Goal: Task Accomplishment & Management: Use online tool/utility

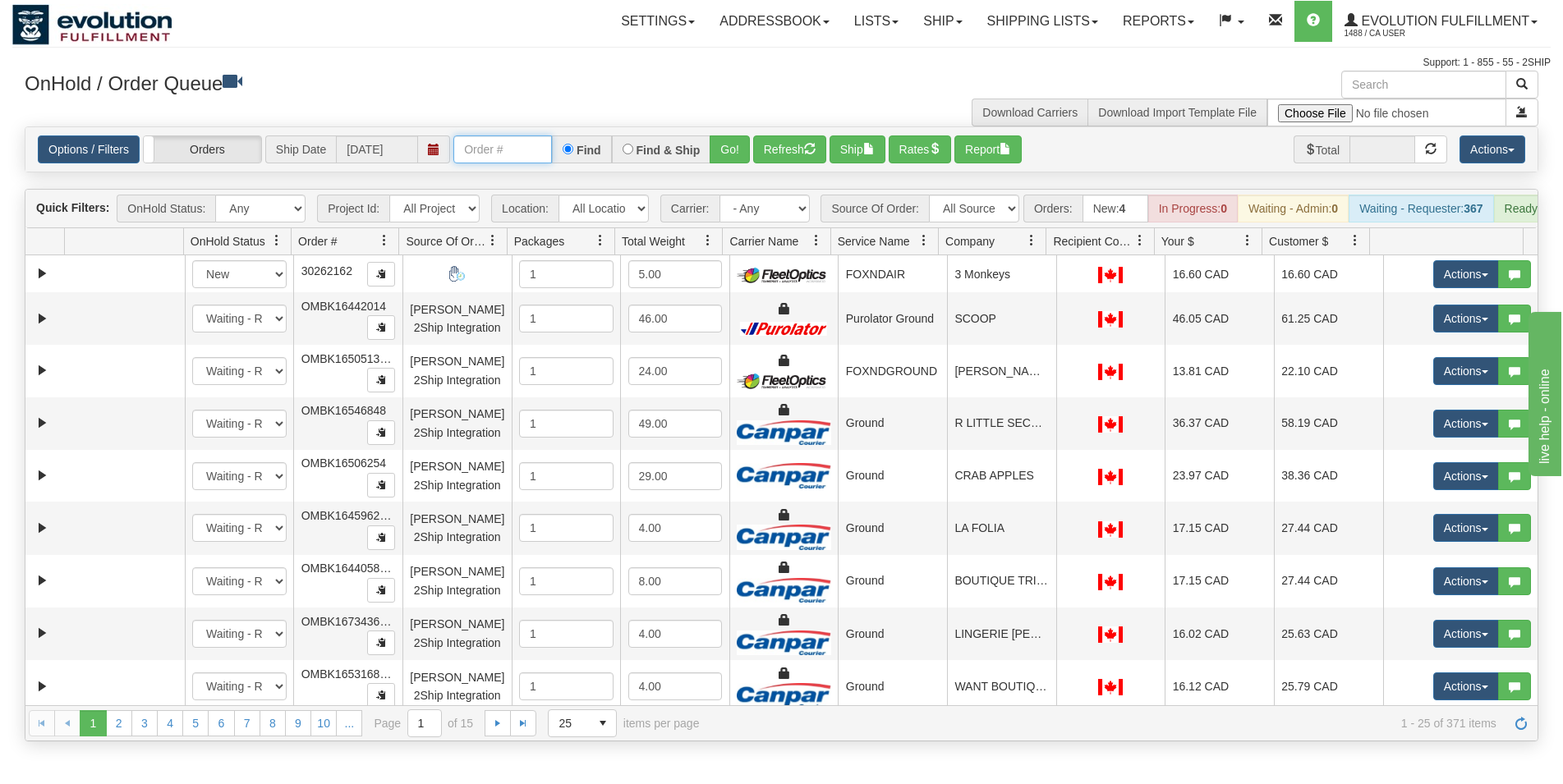
click at [518, 146] on input "text" at bounding box center [503, 150] width 99 height 28
type input "127766"
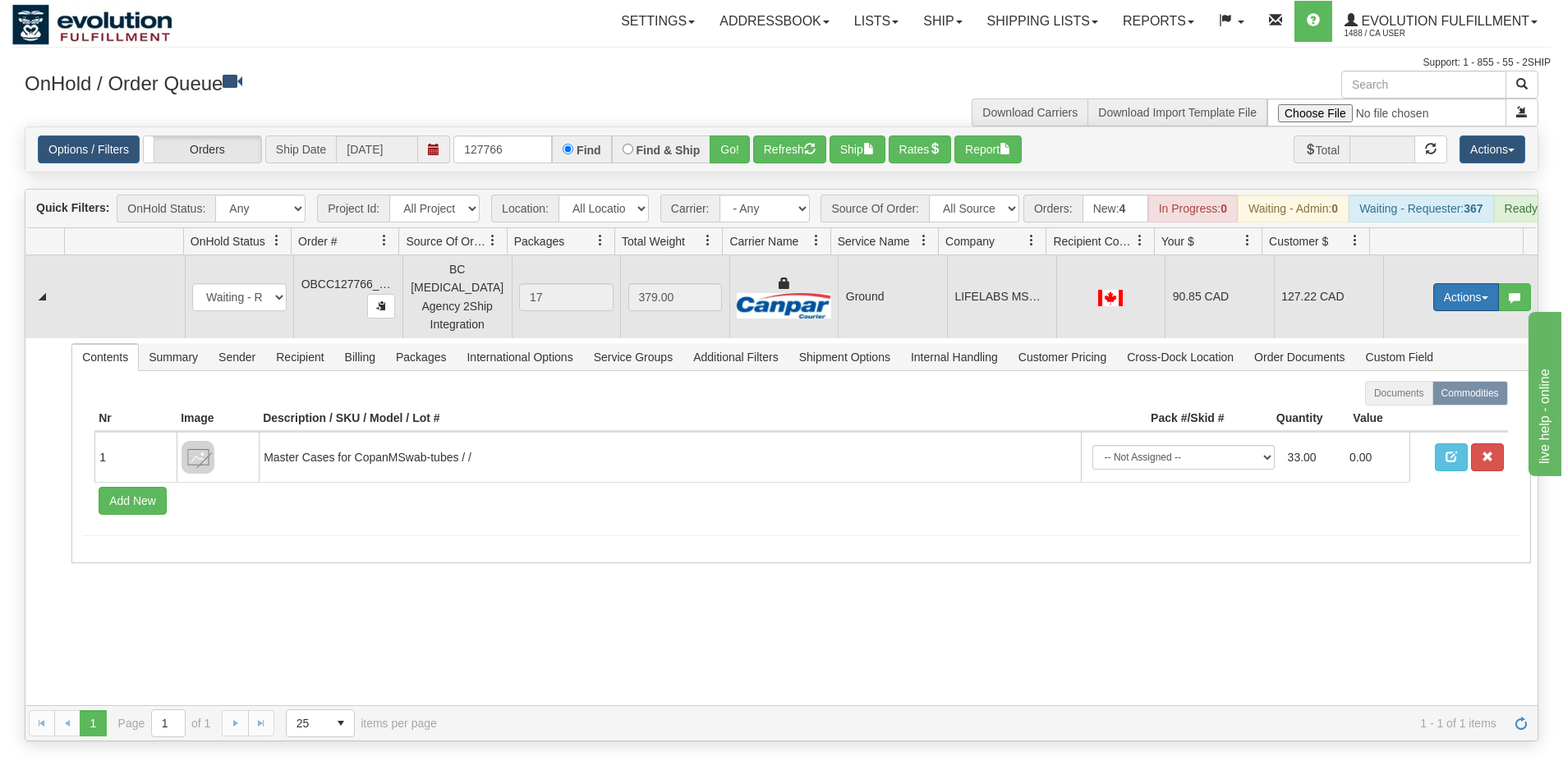
click at [1453, 309] on button "Actions" at bounding box center [1465, 297] width 66 height 28
click at [1415, 377] on span "Rate All Services" at bounding box center [1432, 370] width 99 height 13
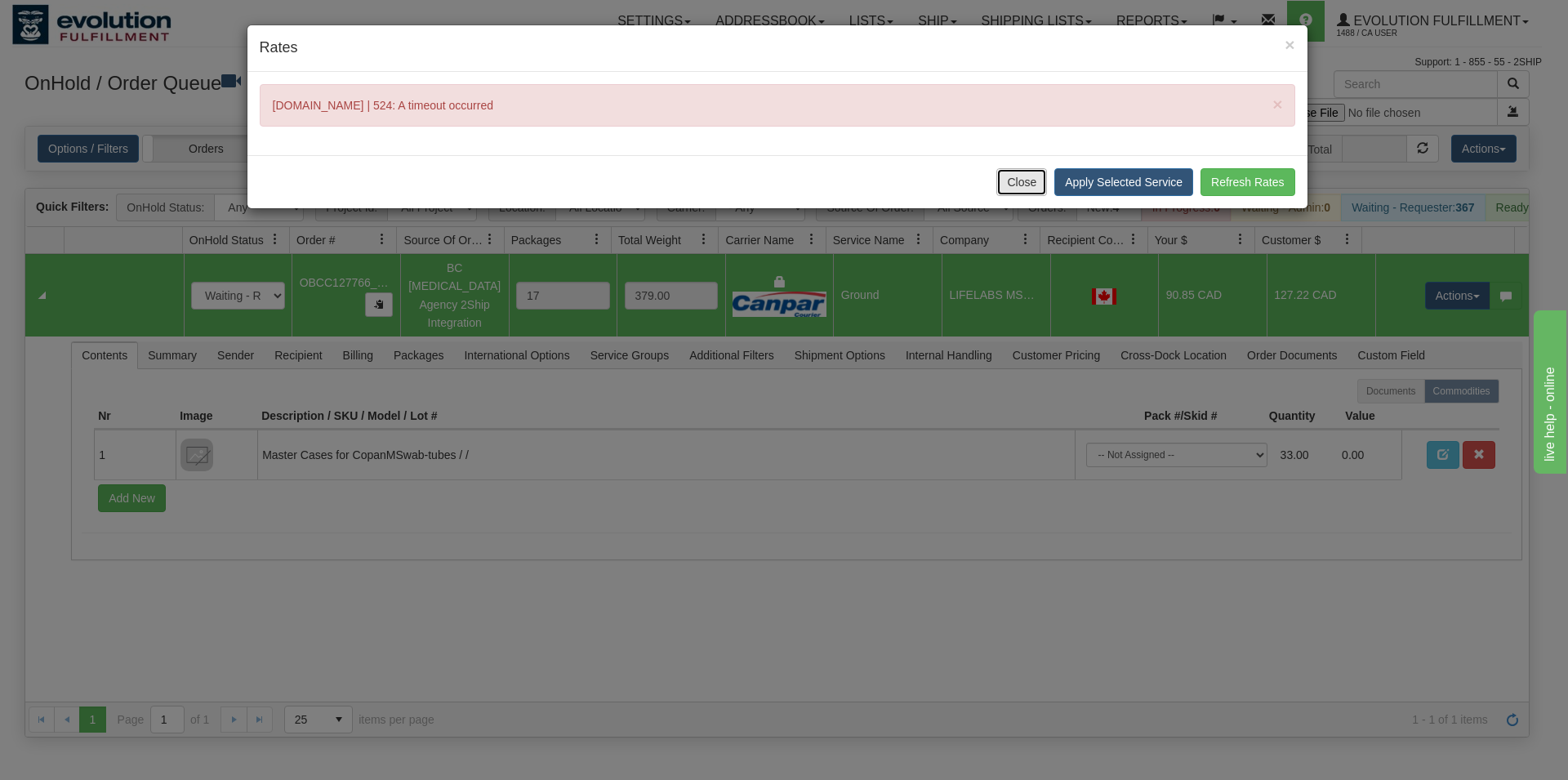
click at [1033, 184] on button "Close" at bounding box center [1022, 182] width 51 height 27
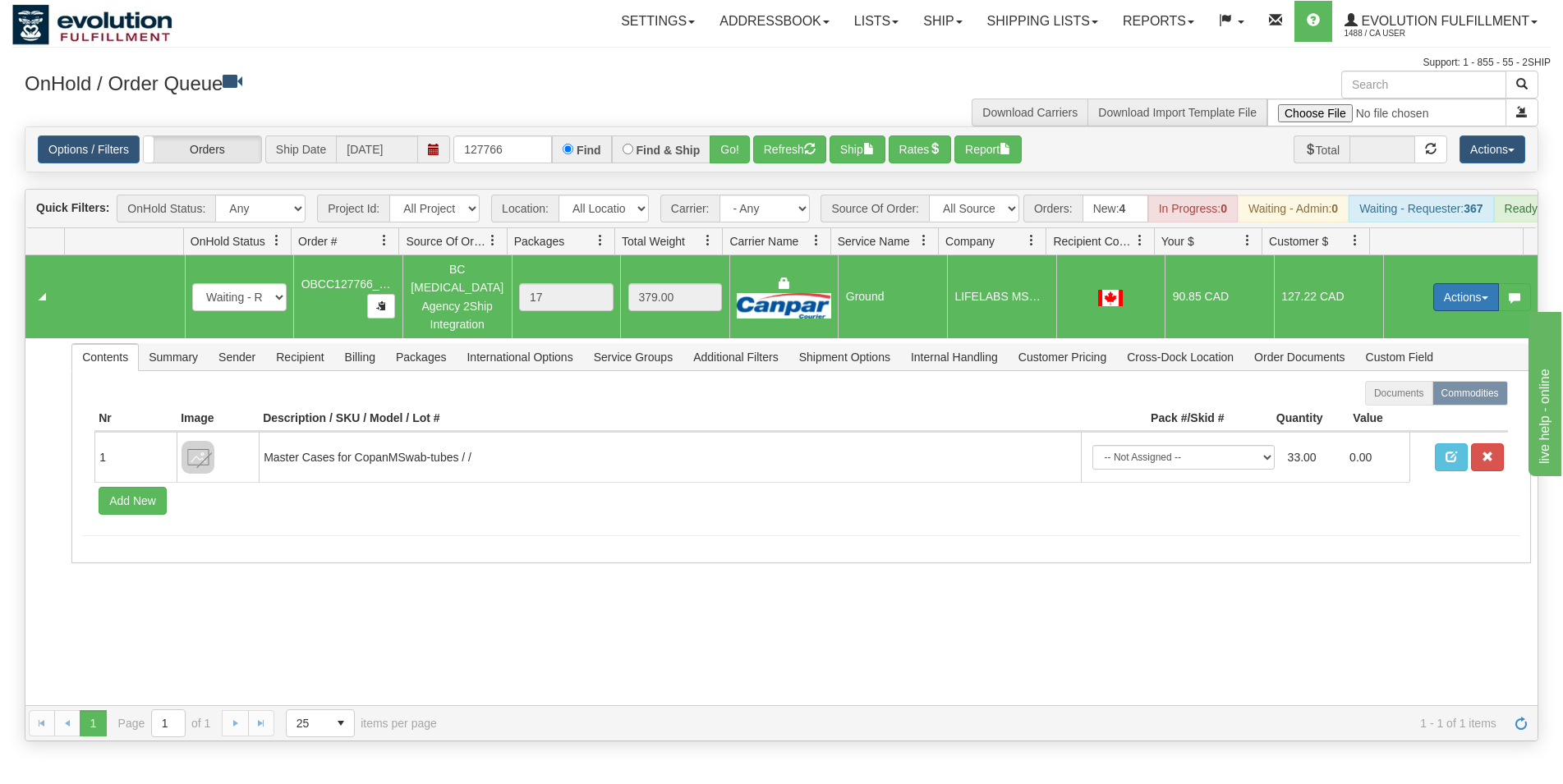
click at [1450, 307] on button "Actions" at bounding box center [1465, 297] width 66 height 28
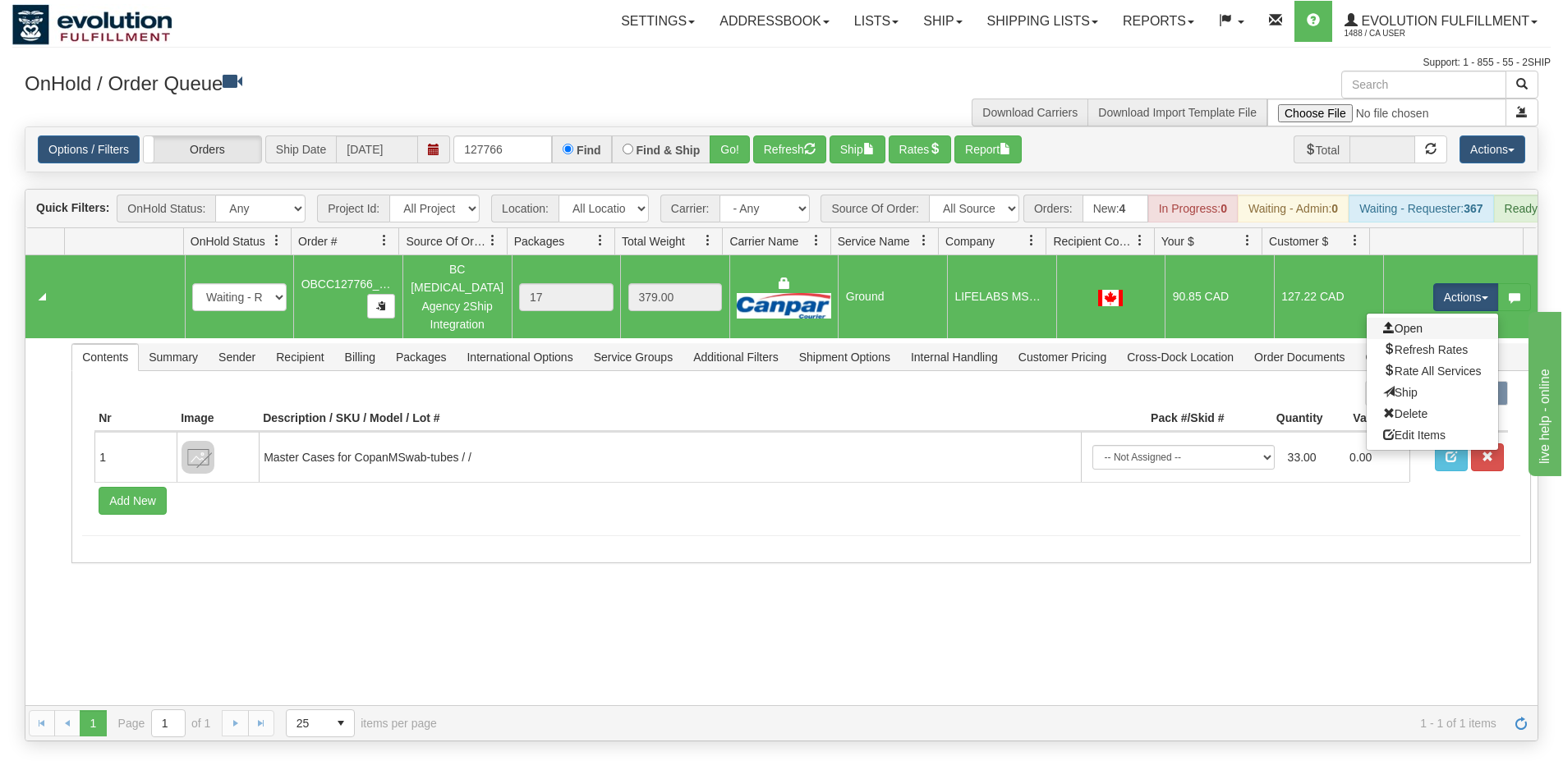
click at [1438, 335] on link "Open" at bounding box center [1432, 329] width 131 height 22
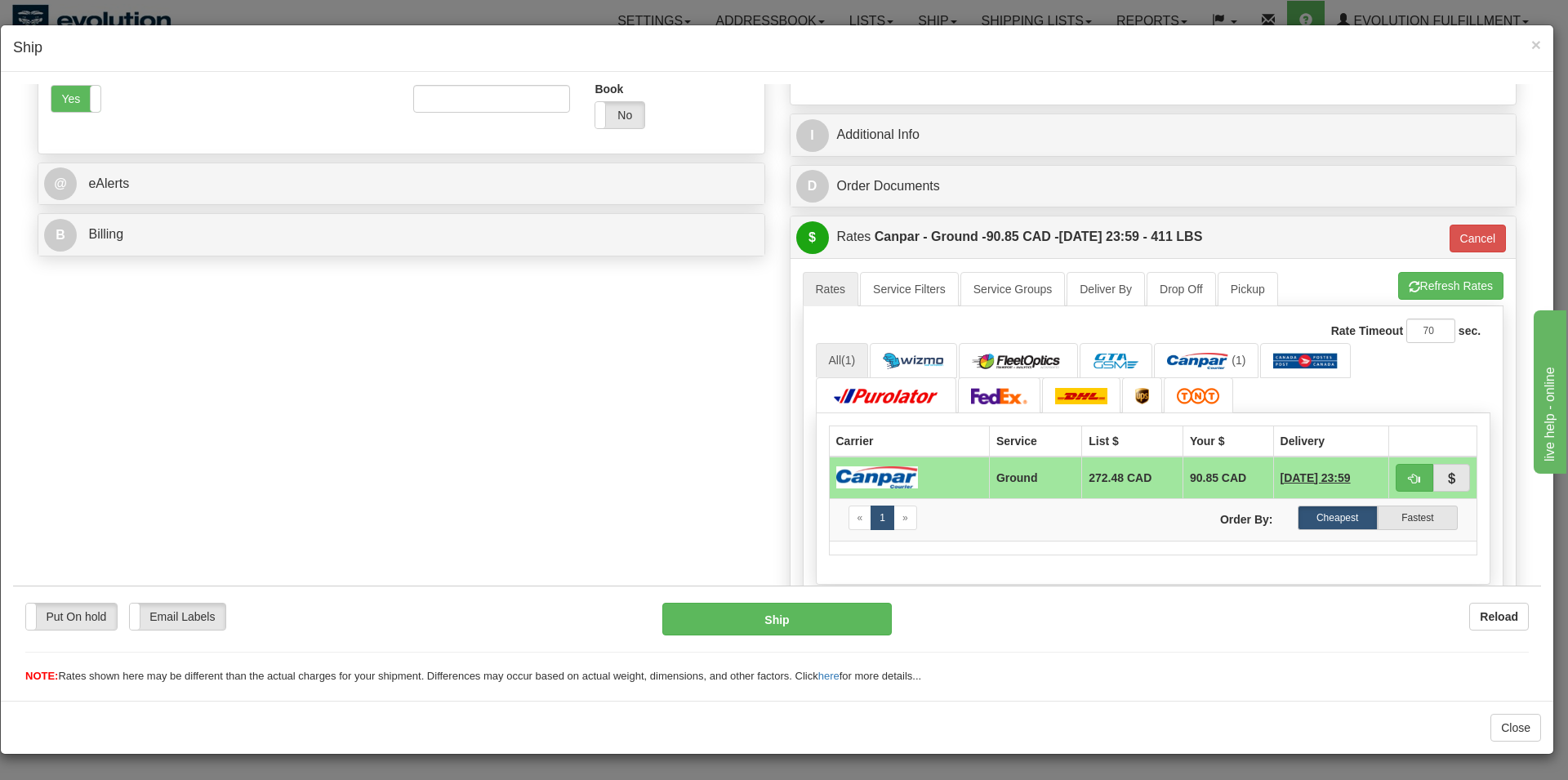
scroll to position [583, 0]
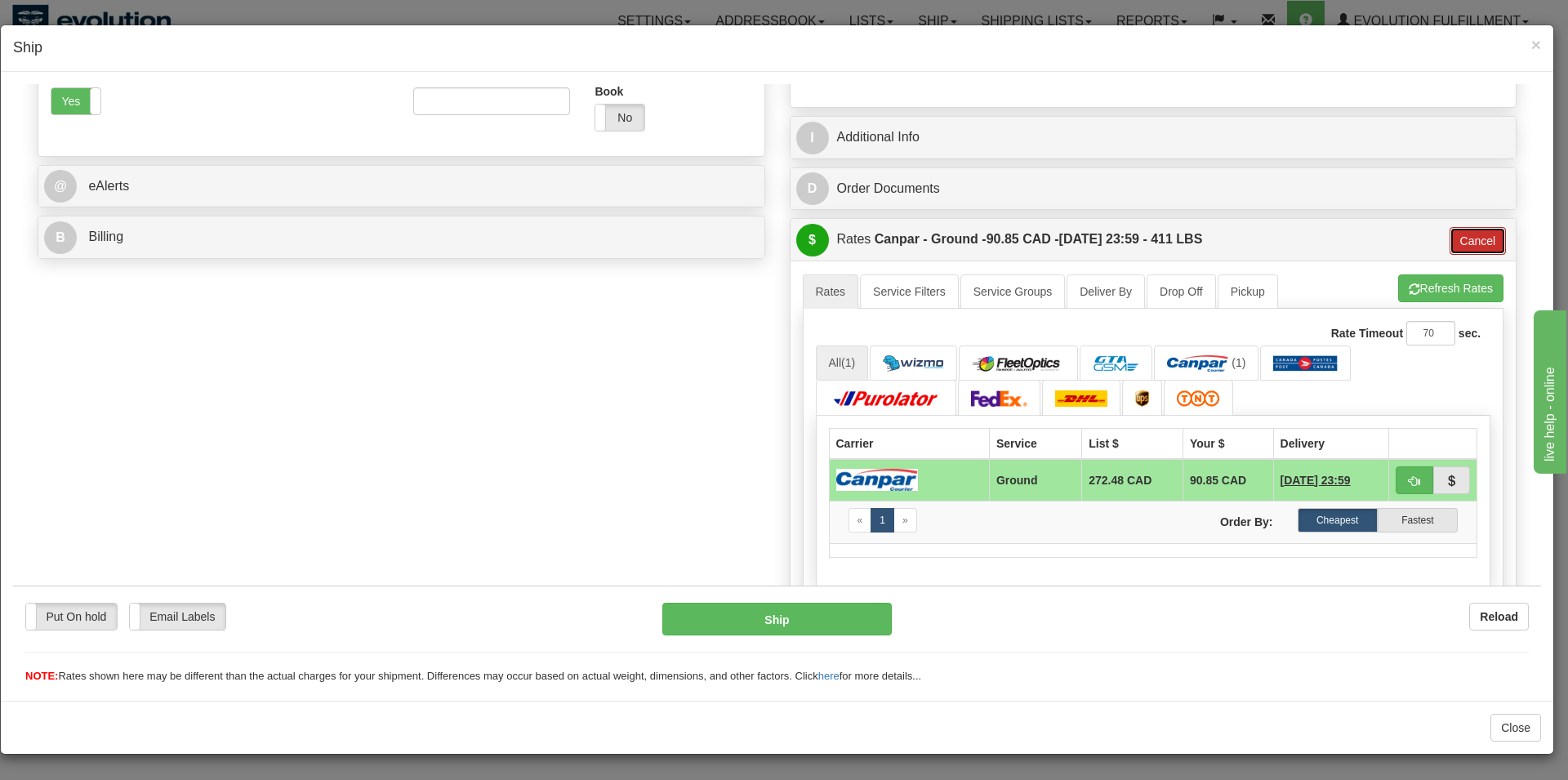
click at [1466, 243] on button "Cancel" at bounding box center [1478, 240] width 57 height 27
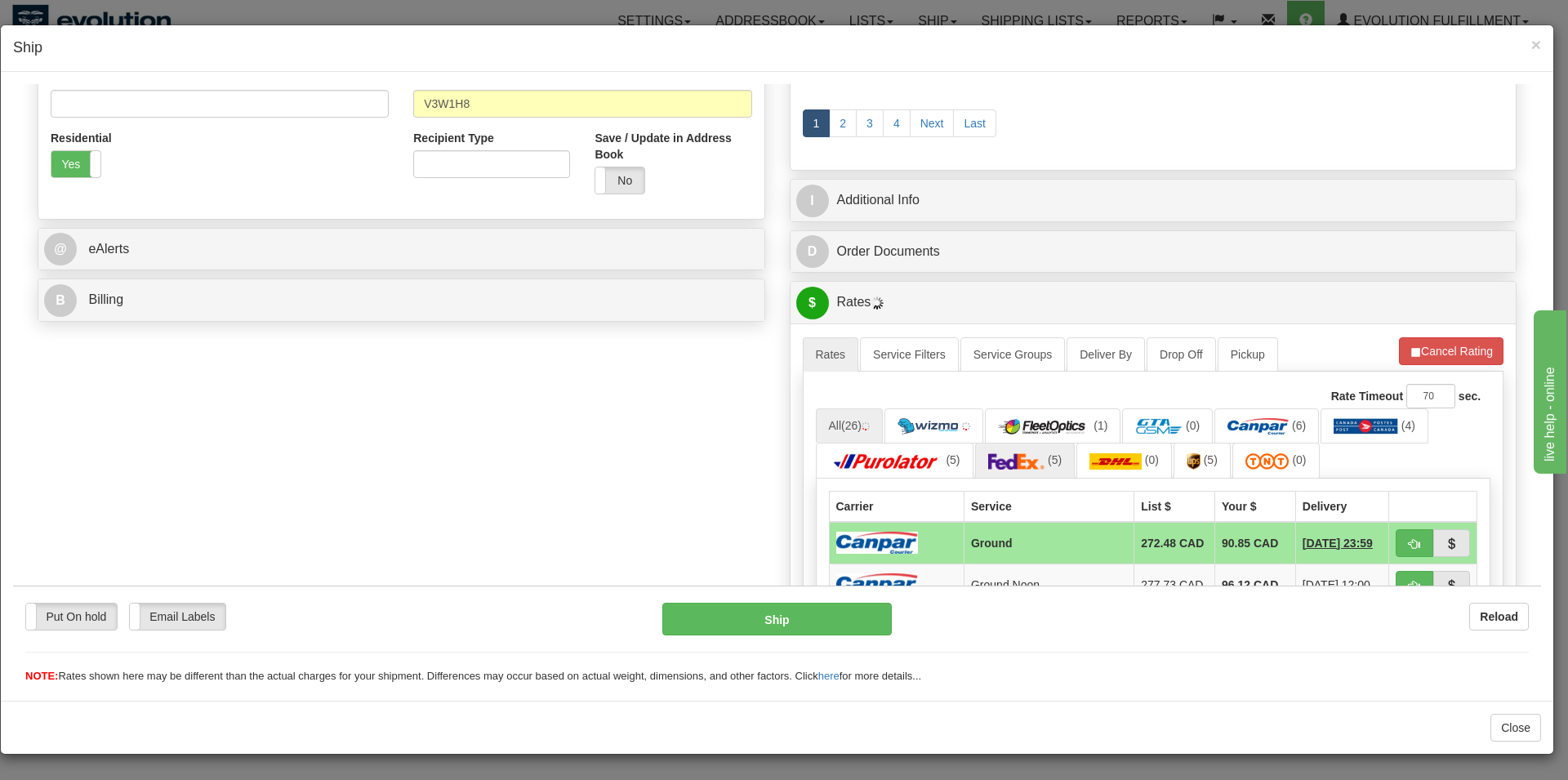
scroll to position [666, 0]
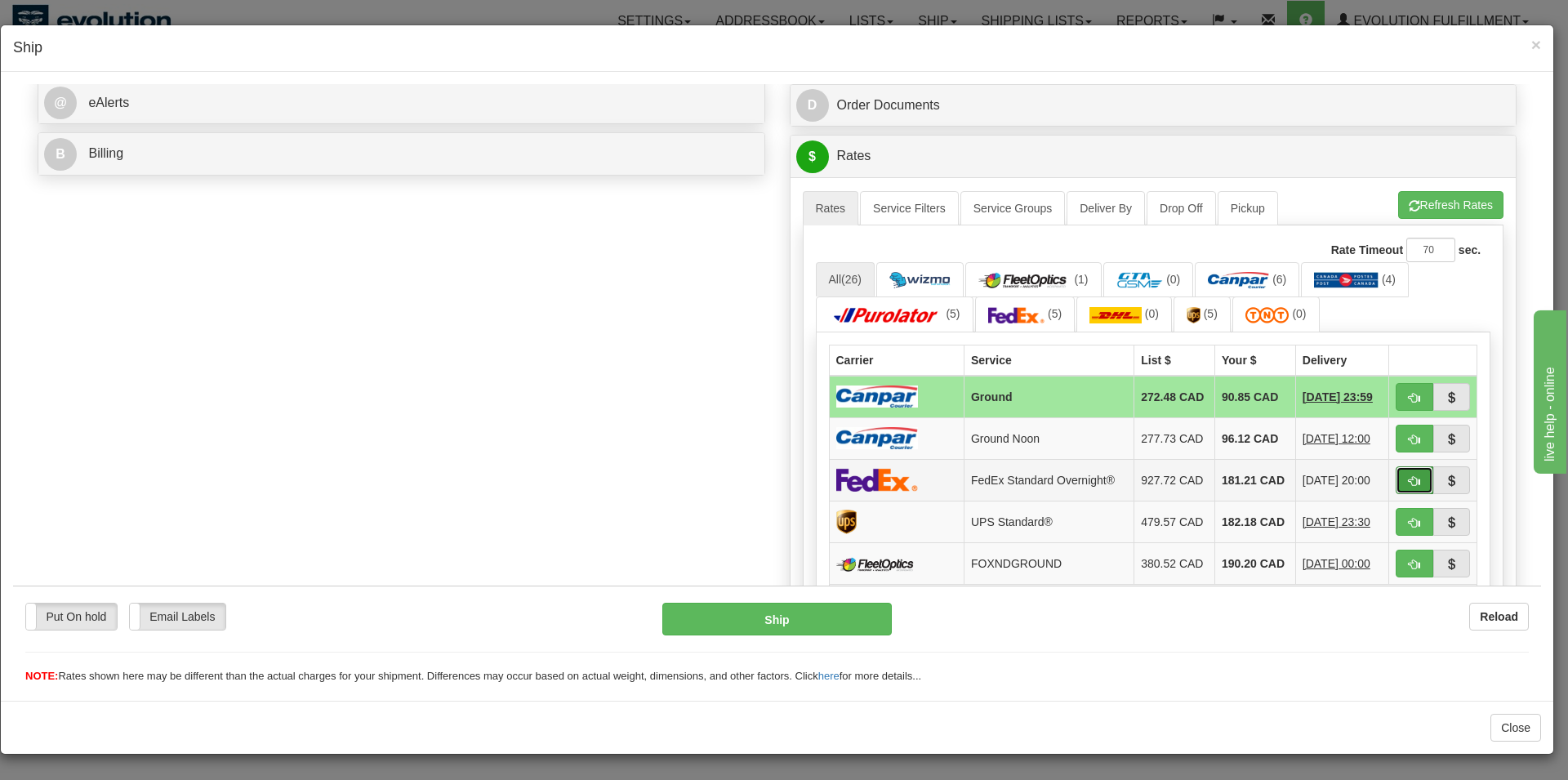
click at [1411, 486] on button "button" at bounding box center [1414, 479] width 37 height 27
type input "05"
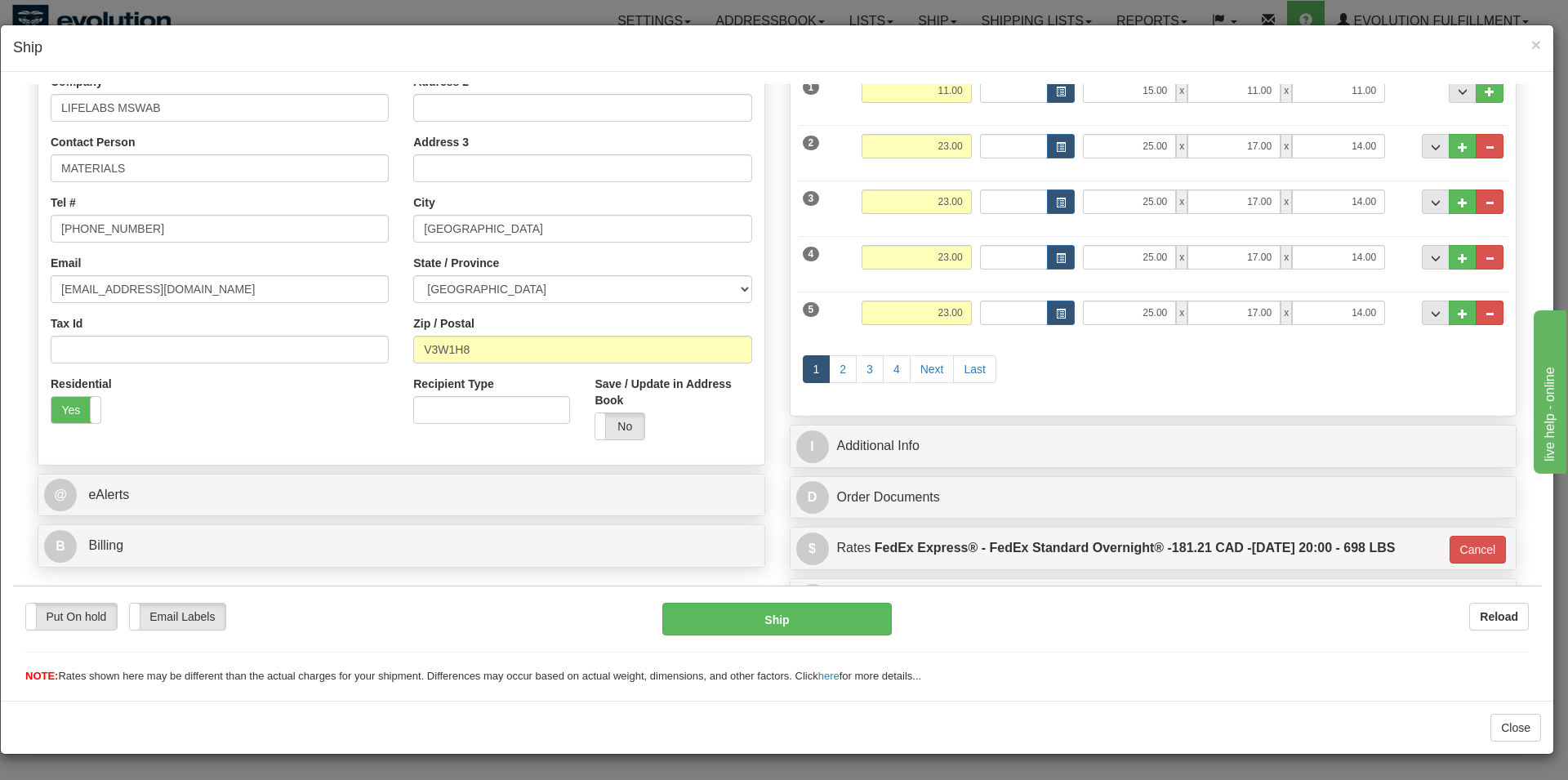
scroll to position [357, 0]
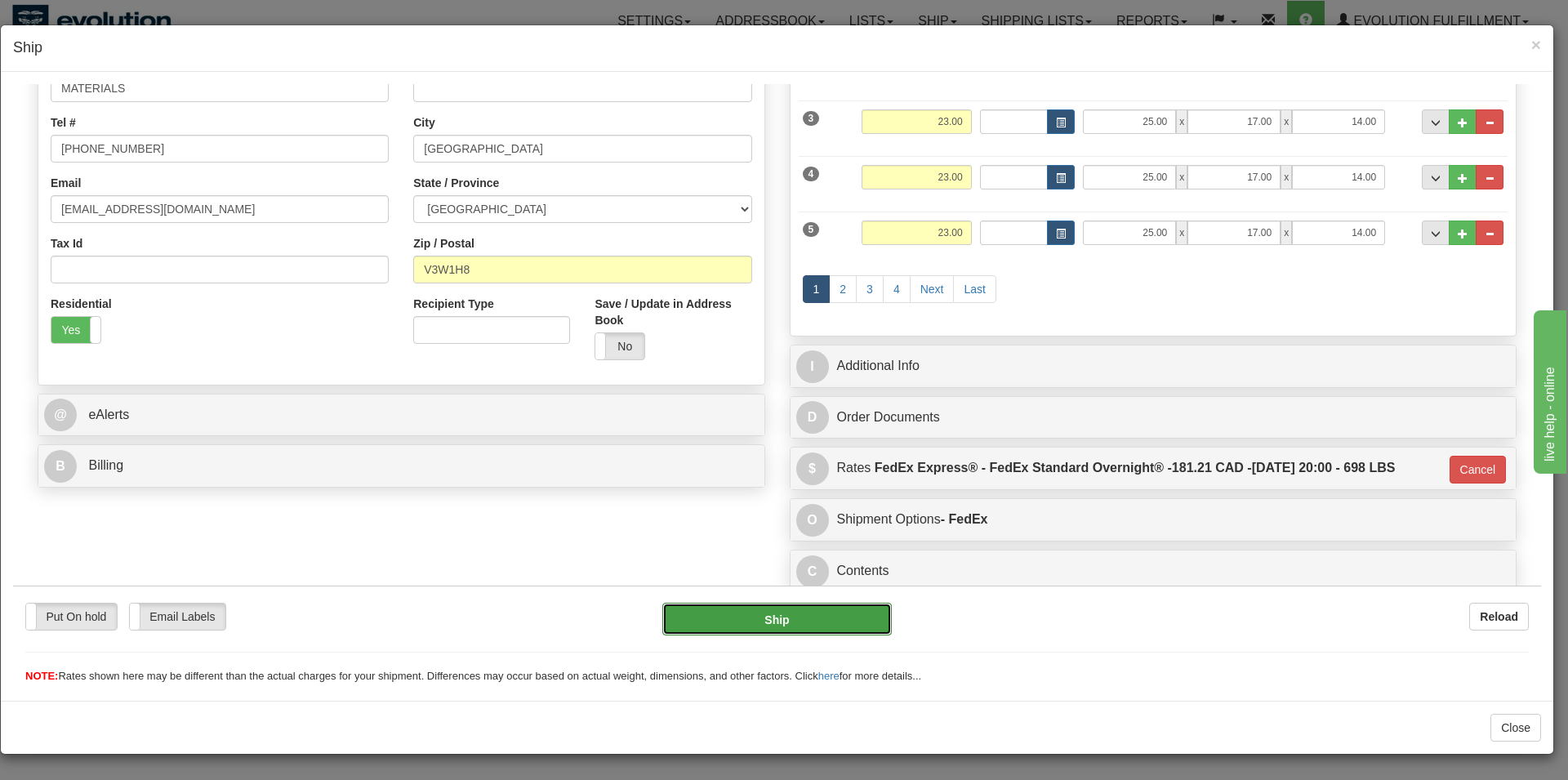
click at [710, 617] on button "Ship" at bounding box center [777, 617] width 230 height 32
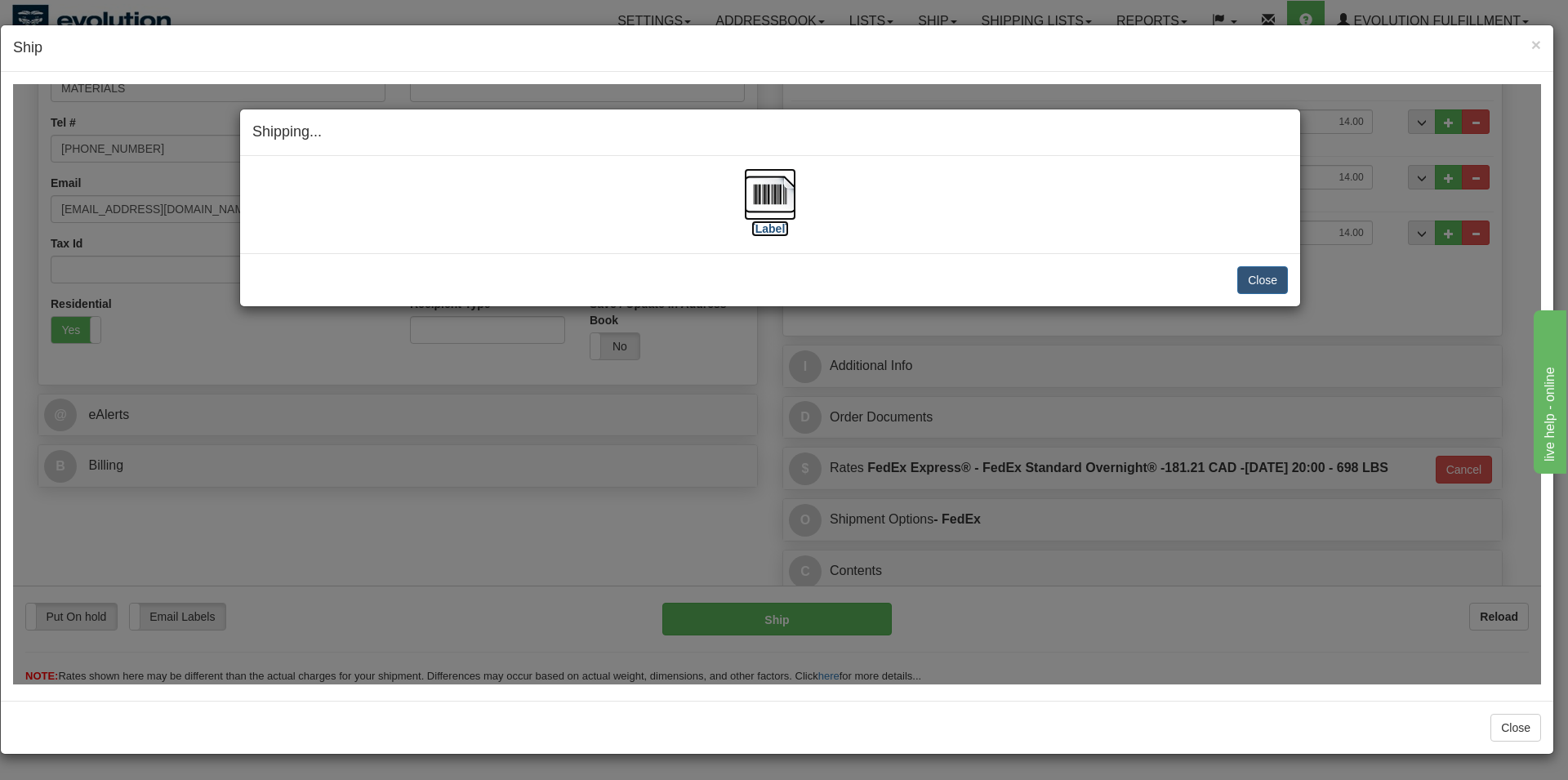
click at [772, 198] on img at bounding box center [769, 193] width 52 height 52
click at [1246, 284] on button "Close" at bounding box center [1263, 279] width 51 height 27
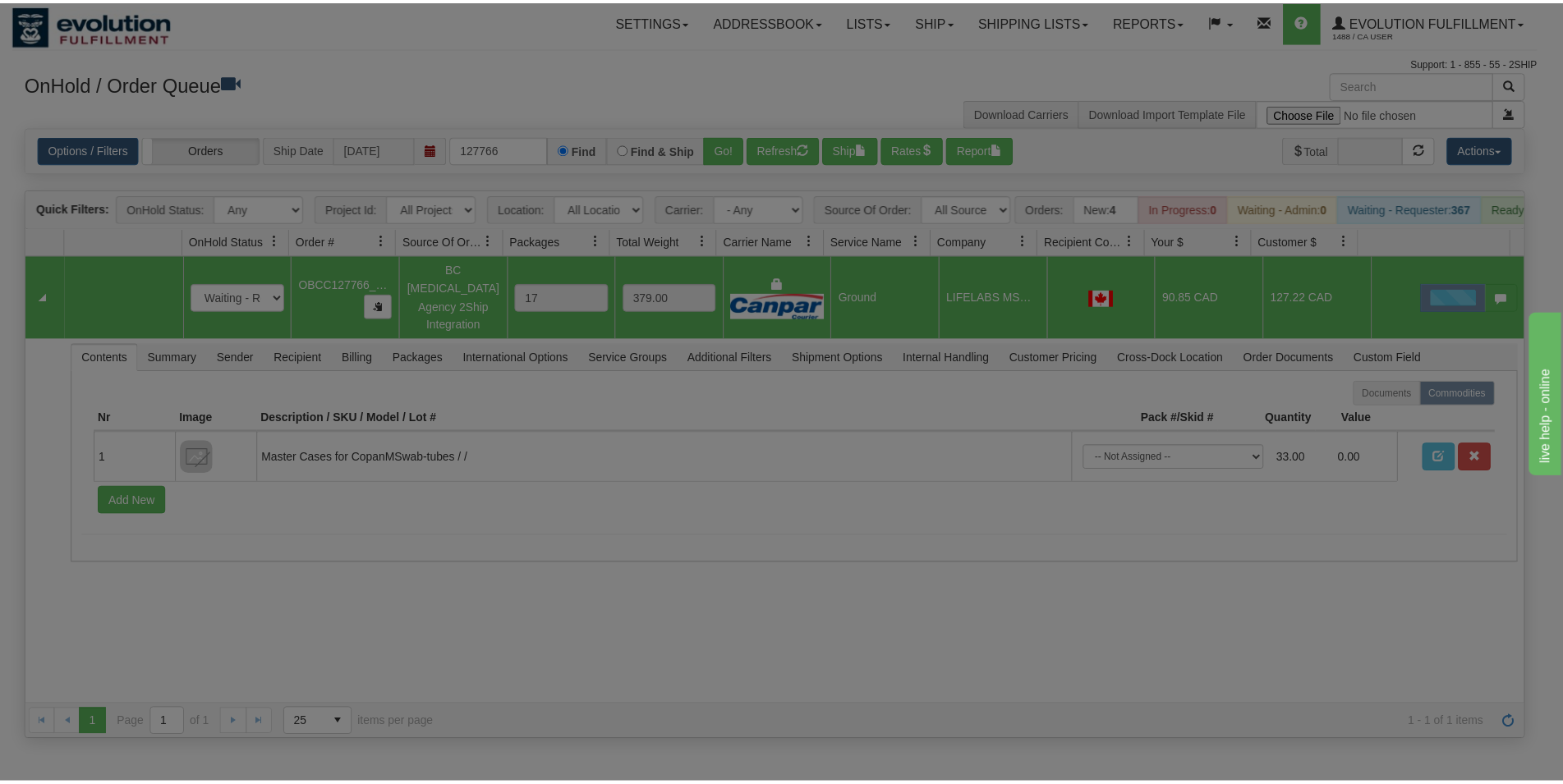
scroll to position [0, 0]
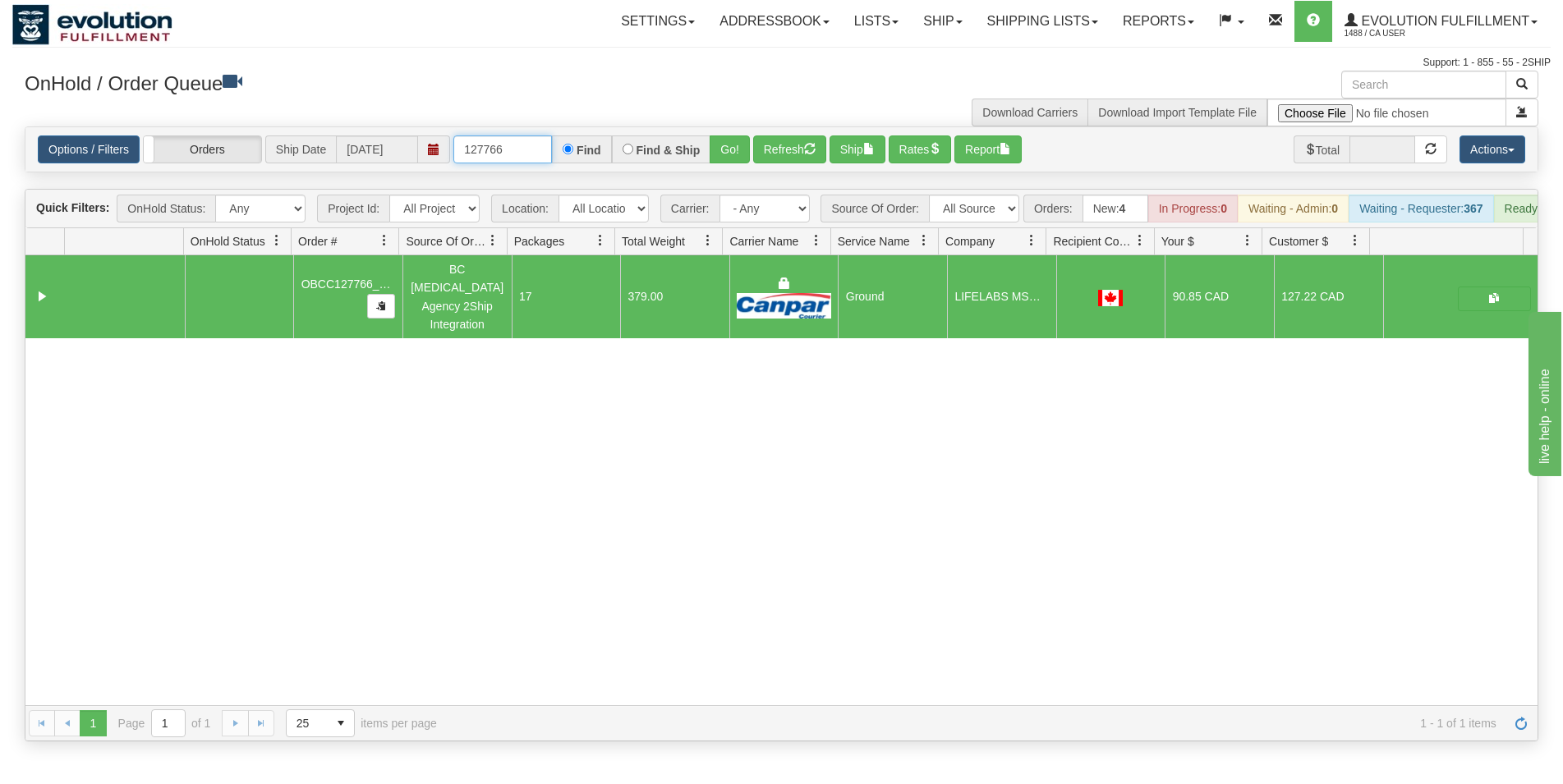
drag, startPoint x: 514, startPoint y: 149, endPoint x: 161, endPoint y: 144, distance: 353.0
click at [453, 144] on input "127766" at bounding box center [503, 150] width 99 height 28
type input "27144"
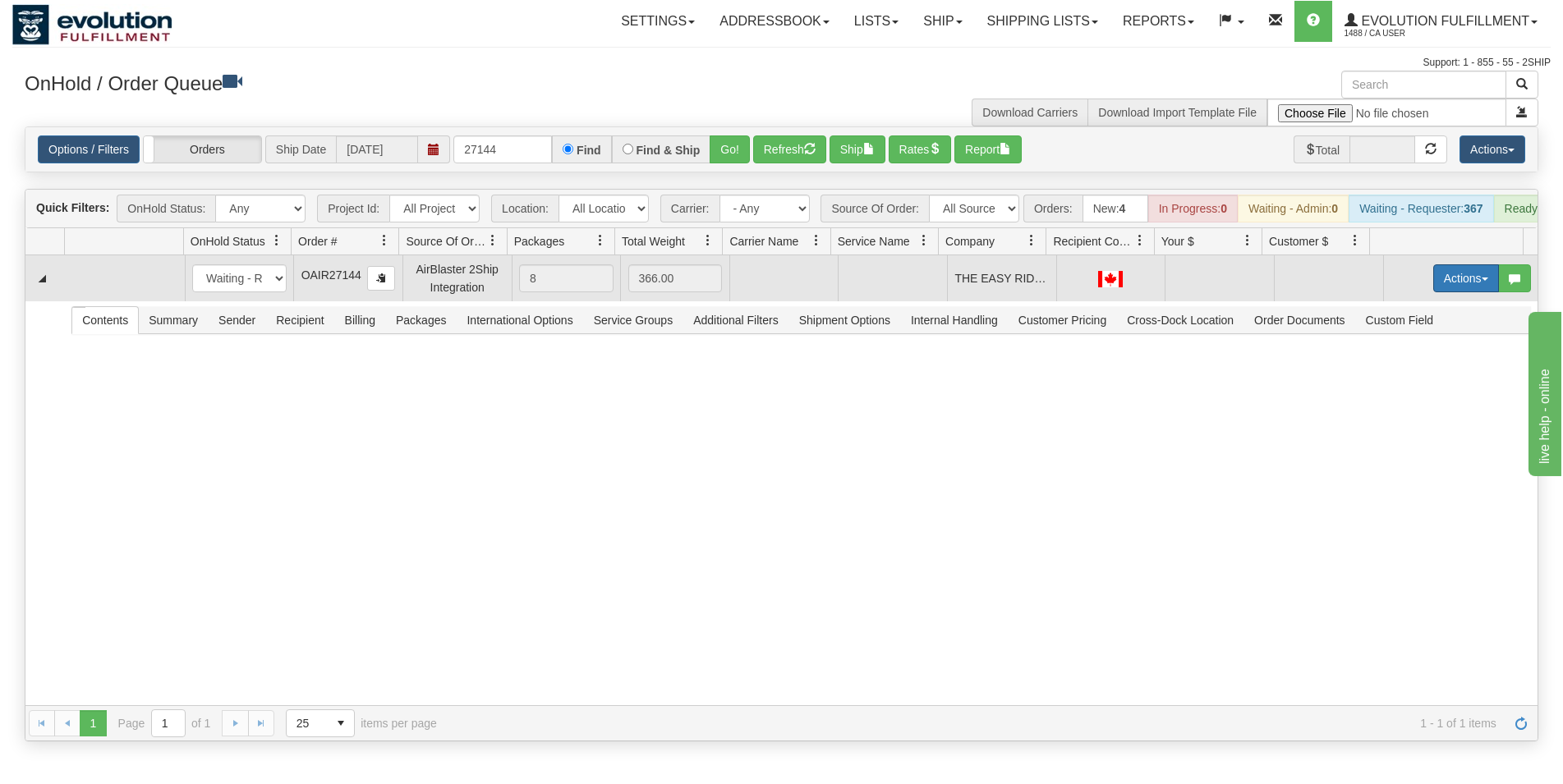
drag, startPoint x: 1430, startPoint y: 292, endPoint x: 1437, endPoint y: 310, distance: 19.3
click at [1433, 292] on button "Actions" at bounding box center [1465, 278] width 66 height 28
click at [1429, 359] on span "Rate All Services" at bounding box center [1432, 352] width 99 height 13
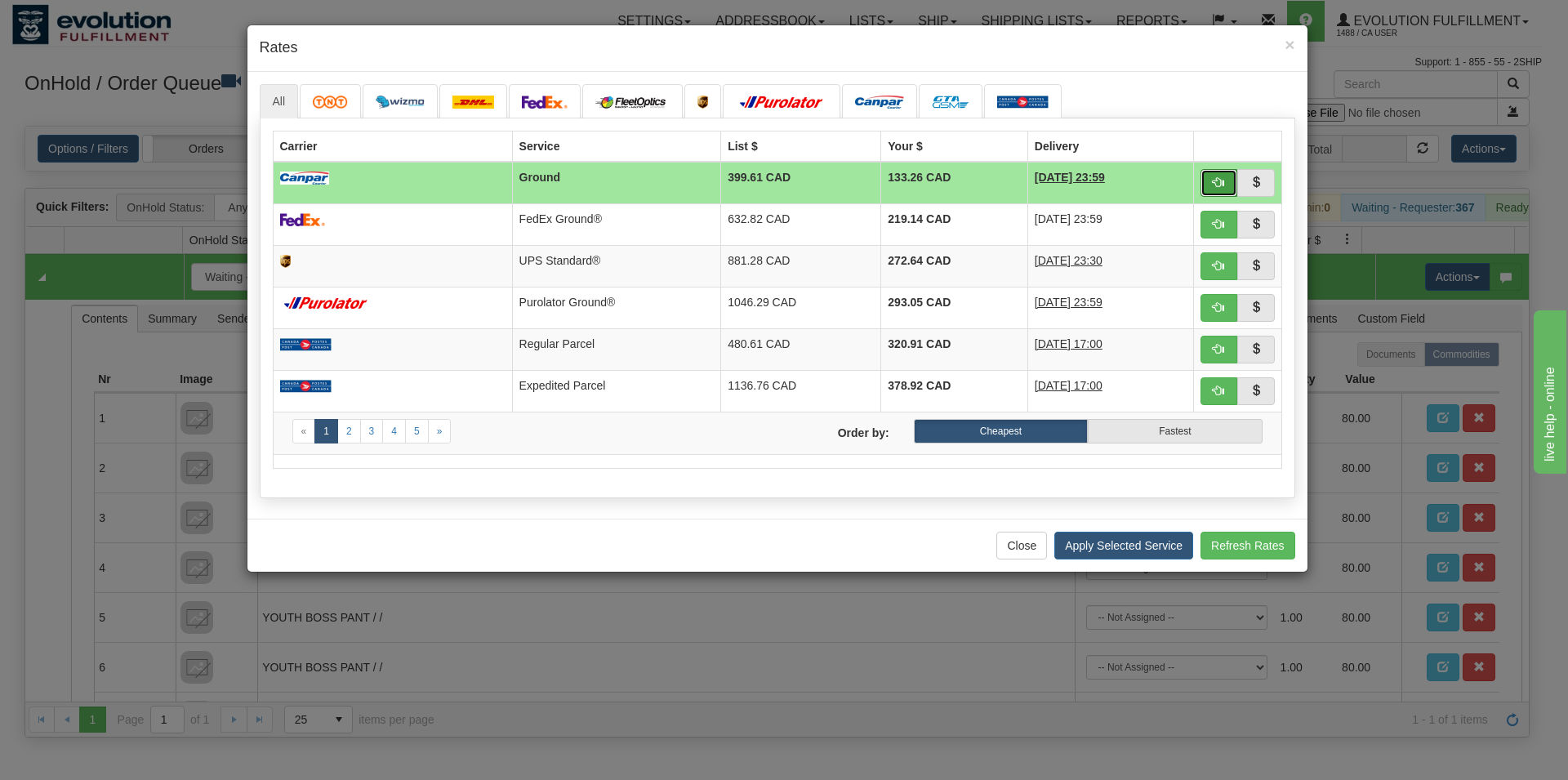
click at [1208, 180] on button "button" at bounding box center [1219, 183] width 37 height 27
